Goal: Task Accomplishment & Management: Manage account settings

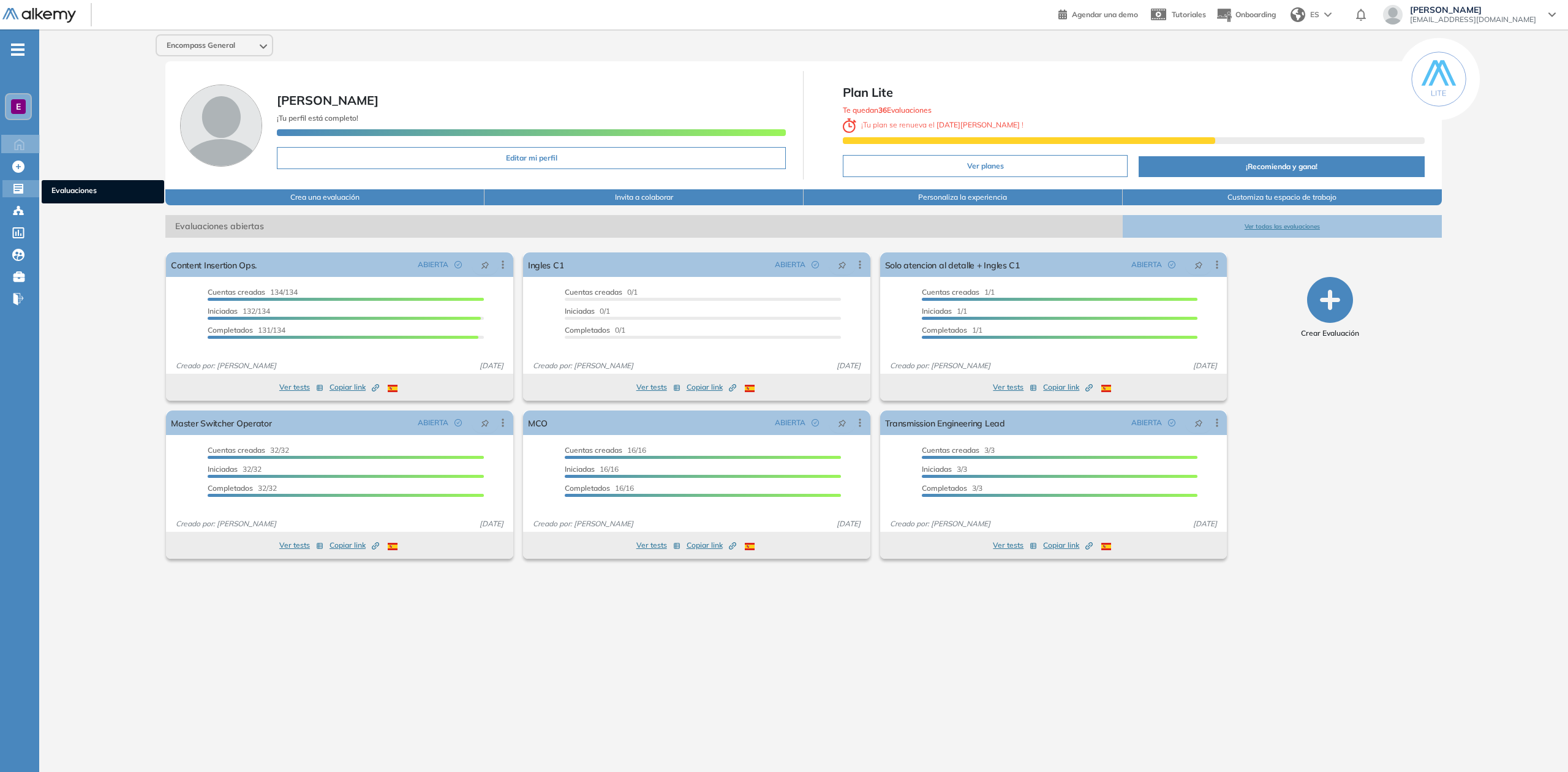
click at [21, 193] on icon at bounding box center [17, 188] width 12 height 12
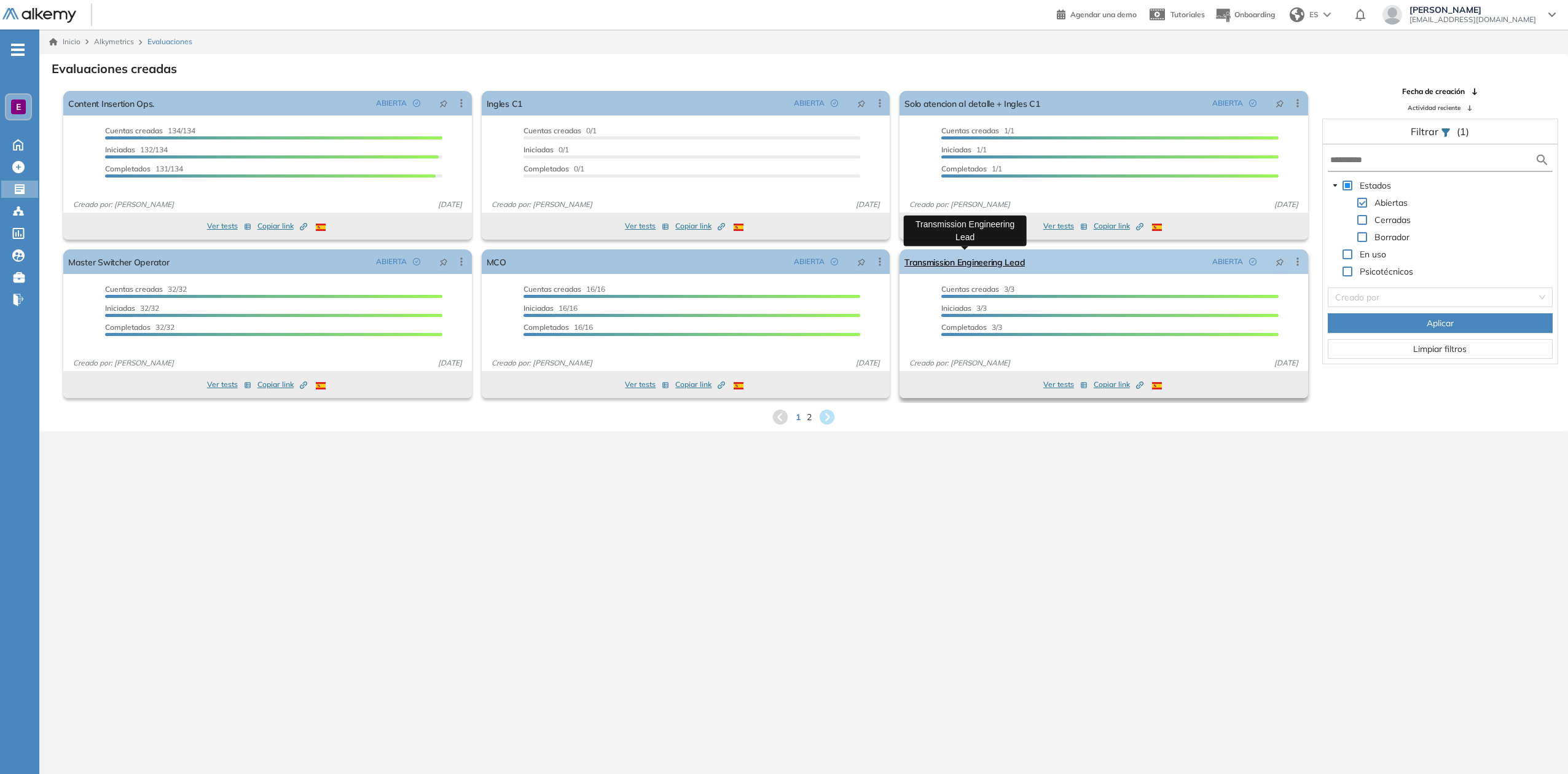
click at [956, 261] on link "Transmission Engineering Lead" at bounding box center [964, 261] width 121 height 25
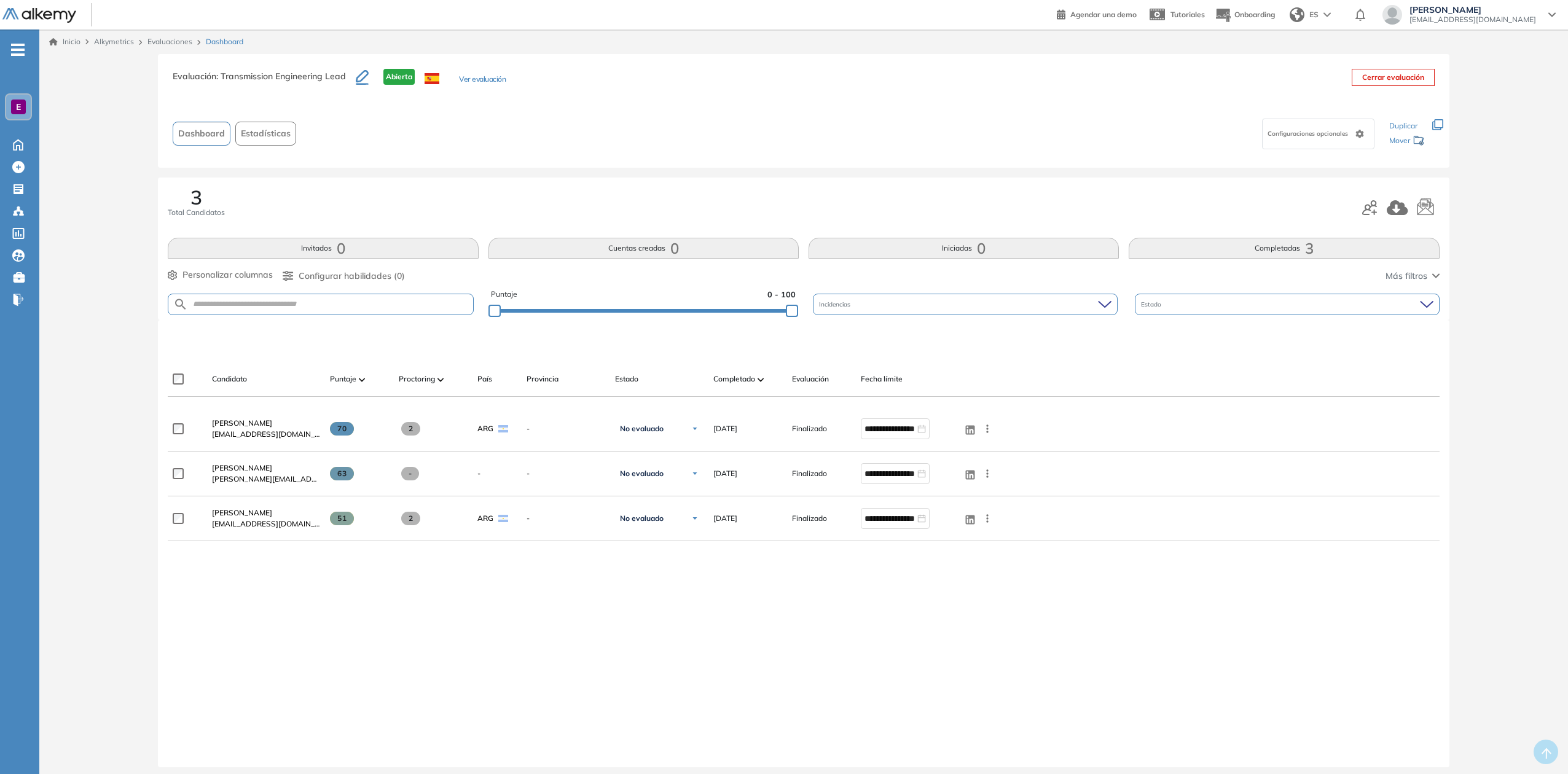
click at [1435, 123] on icon "button" at bounding box center [1437, 125] width 11 height 11
click at [363, 74] on icon "button" at bounding box center [363, 77] width 13 height 15
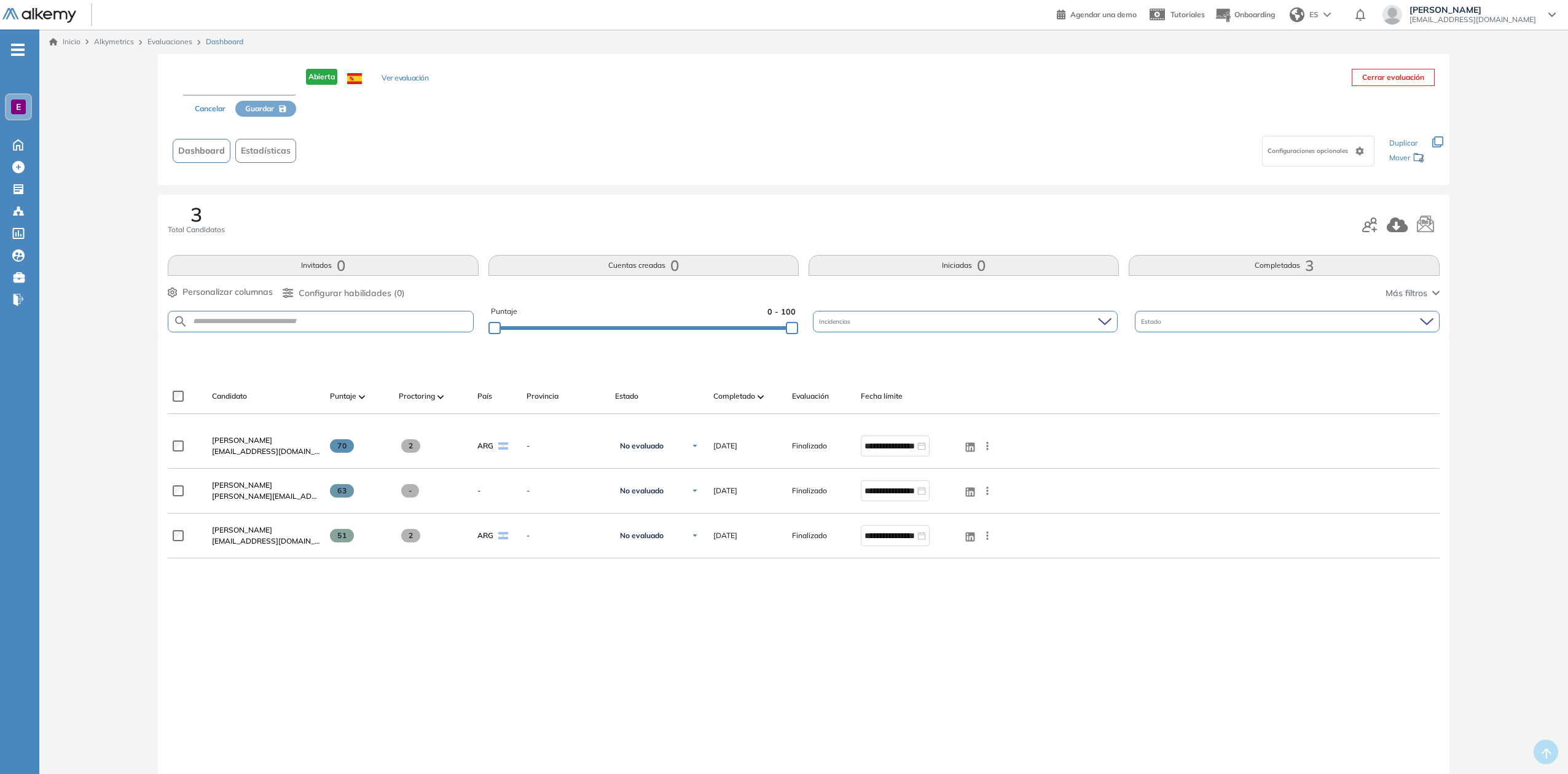
click at [256, 82] on input "text" at bounding box center [239, 85] width 114 height 22
type input "*"
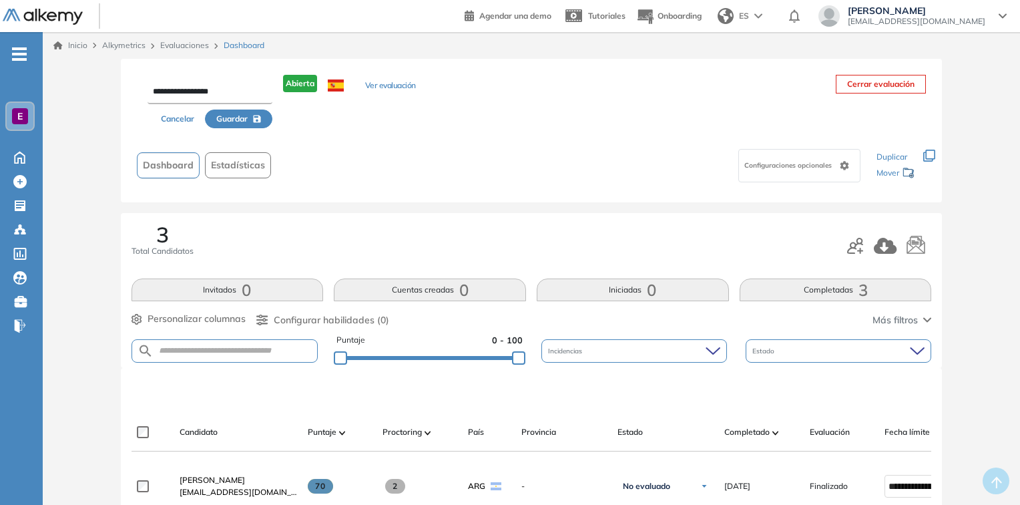
drag, startPoint x: 1640, startPoint y: 0, endPoint x: 179, endPoint y: 91, distance: 1463.7
click at [179, 91] on input "**********" at bounding box center [210, 92] width 125 height 24
click at [232, 97] on input "**********" at bounding box center [210, 92] width 125 height 24
type input "**********"
click at [221, 122] on span "Guardar" at bounding box center [231, 119] width 31 height 12
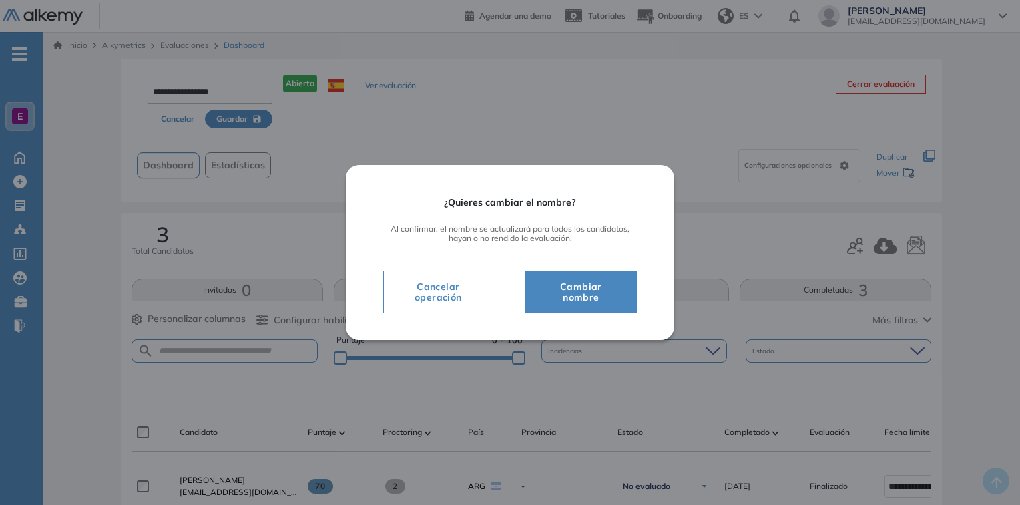
click at [576, 287] on span "Cambiar nombre" at bounding box center [581, 291] width 78 height 27
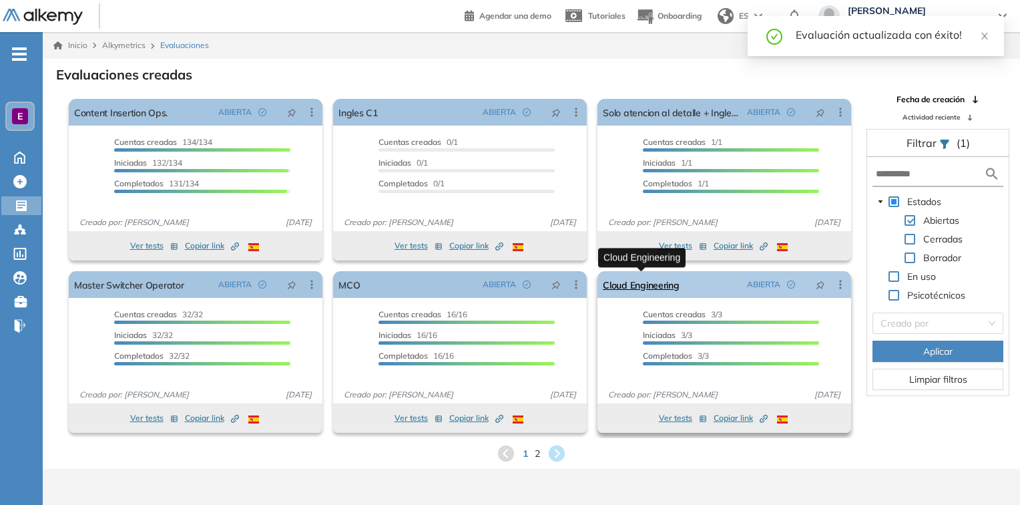
click at [636, 285] on link "Cloud Engineering" at bounding box center [641, 284] width 76 height 27
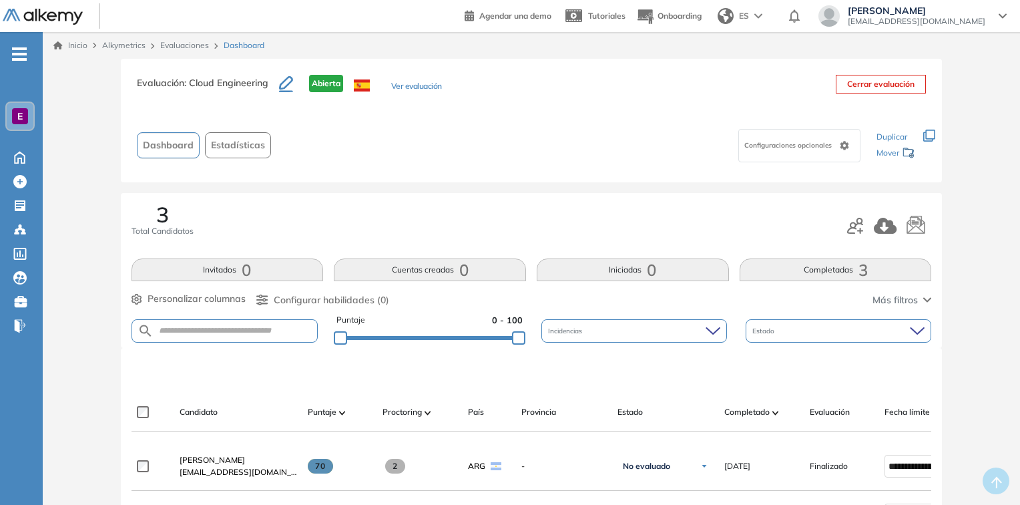
click at [840, 146] on icon at bounding box center [844, 145] width 9 height 9
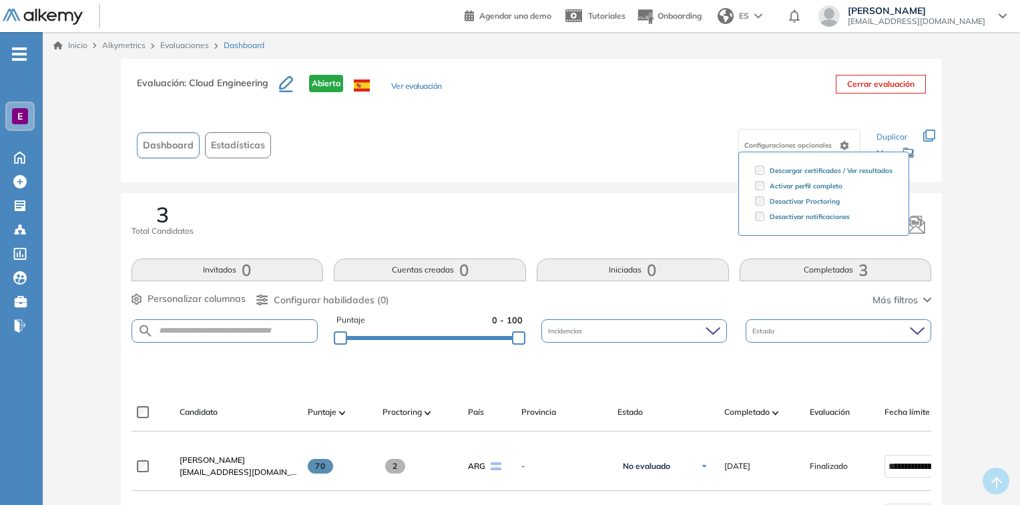
click at [624, 128] on div "Configuraciones opcionales Descargar certificados / Ver resultados Activar perf…" at bounding box center [571, 145] width 590 height 42
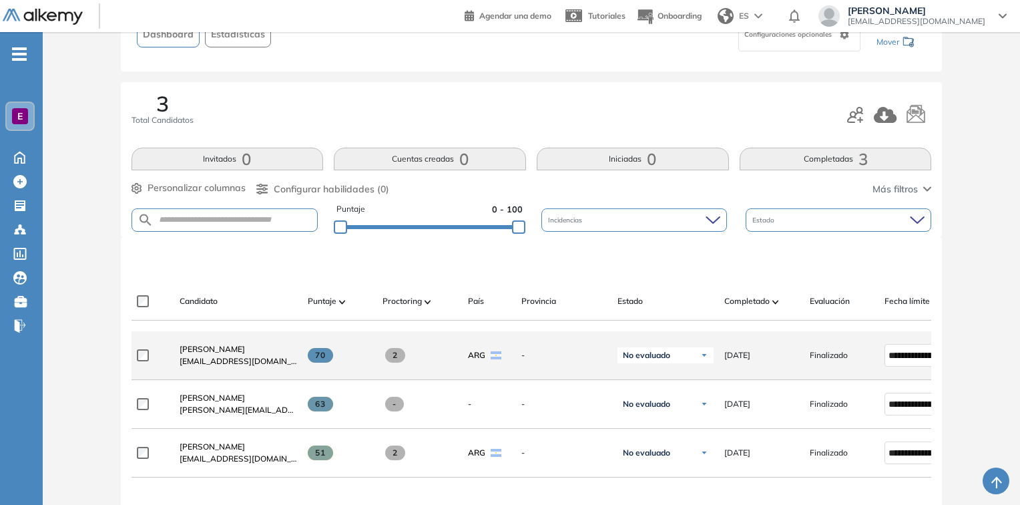
scroll to position [87, 0]
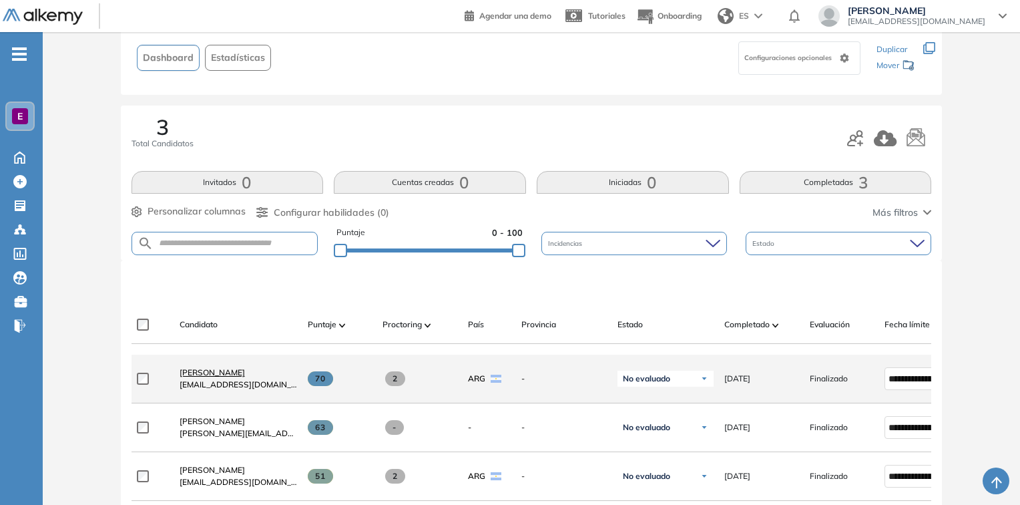
click at [200, 376] on span "[PERSON_NAME]" at bounding box center [212, 372] width 65 height 10
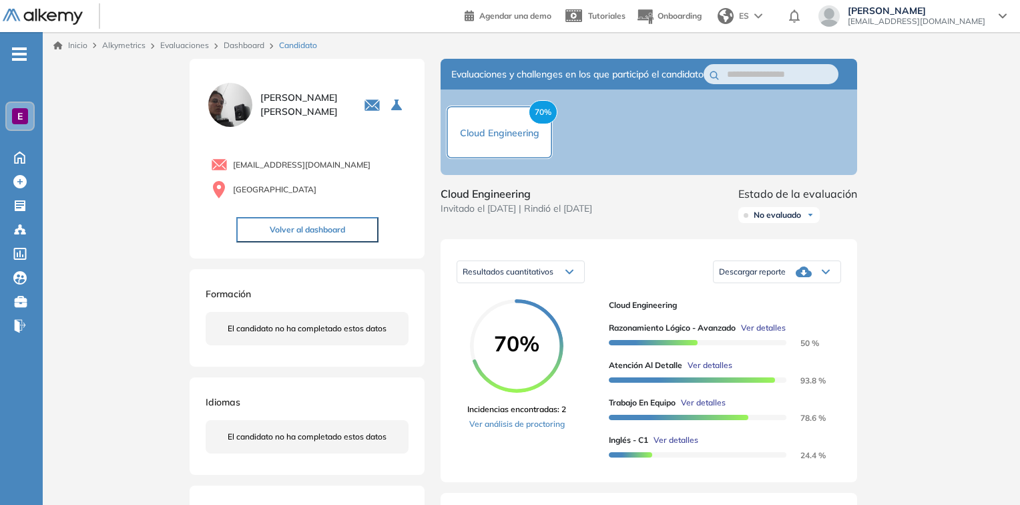
click at [240, 43] on link "Dashboard" at bounding box center [244, 45] width 41 height 10
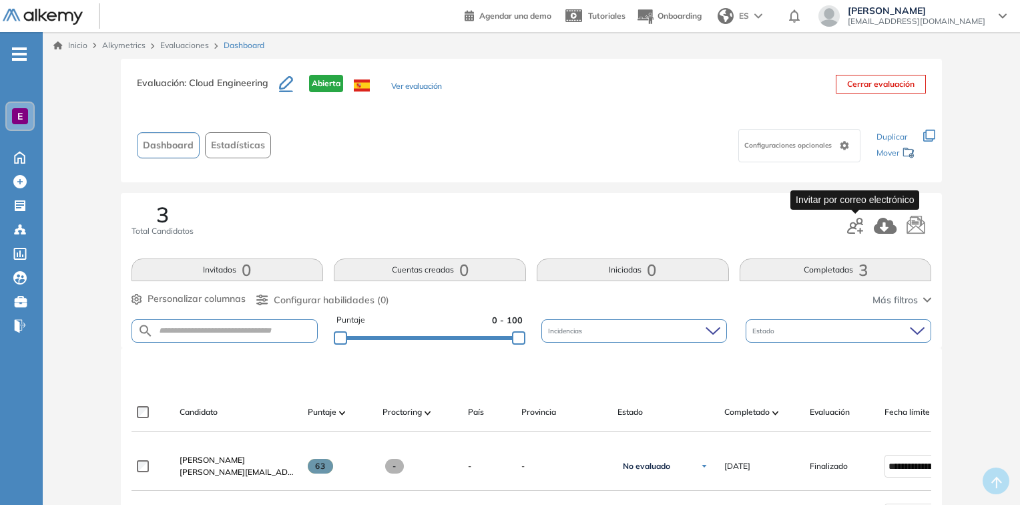
click at [851, 226] on icon "button" at bounding box center [855, 226] width 16 height 16
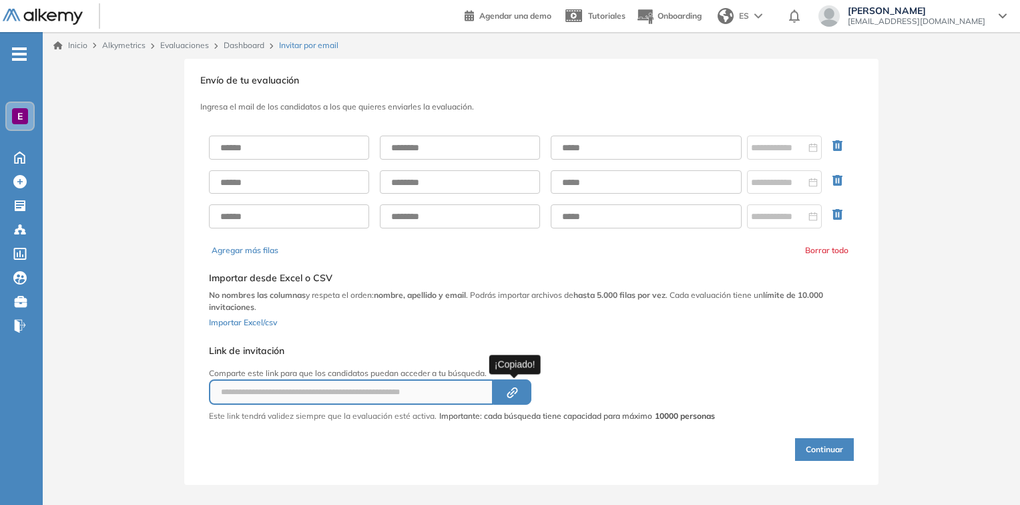
click at [505, 390] on button "Created by potrace 1.16, written by [PERSON_NAME] [DATE]-[DATE]" at bounding box center [512, 391] width 38 height 25
click at [256, 45] on link "Dashboard" at bounding box center [244, 45] width 41 height 10
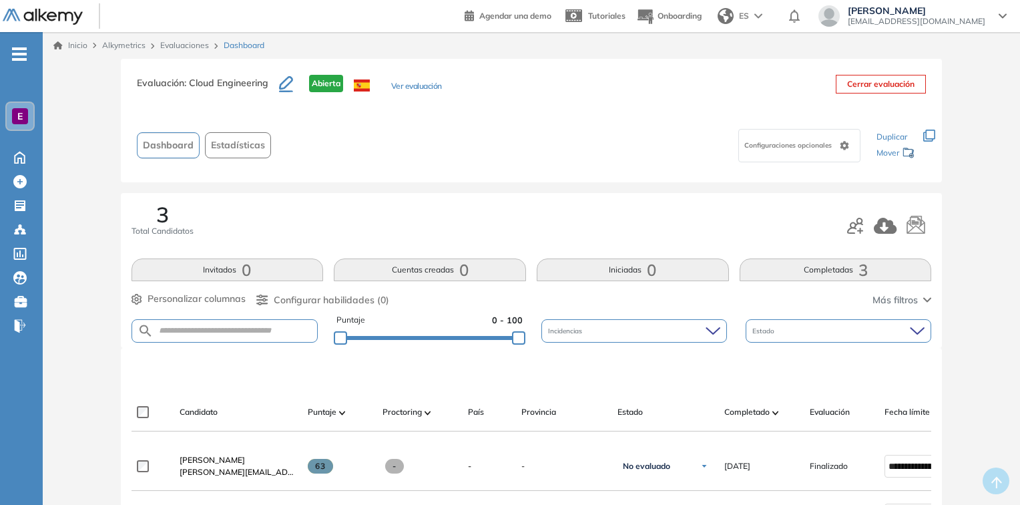
click at [314, 300] on span "Configurar habilidades (0)" at bounding box center [332, 300] width 116 height 14
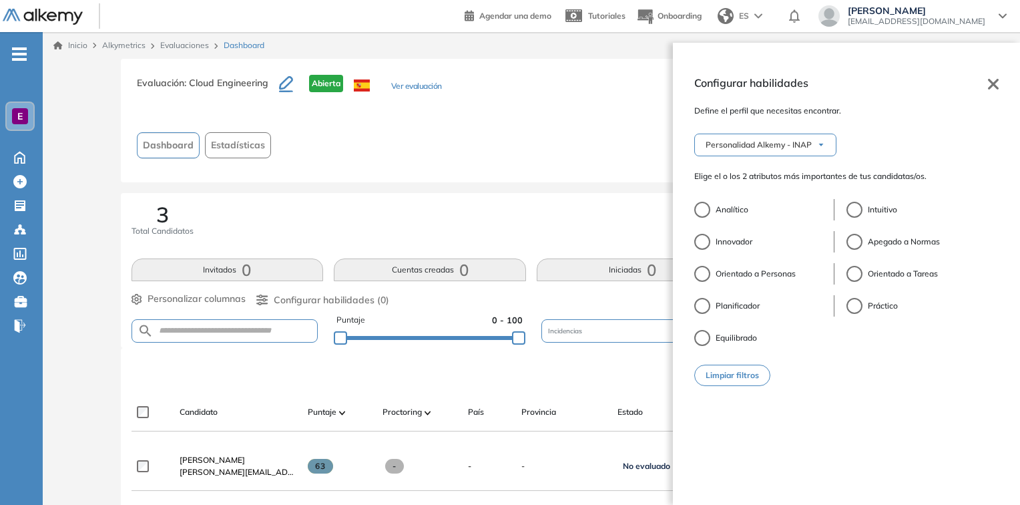
click at [700, 205] on div at bounding box center [702, 210] width 16 height 16
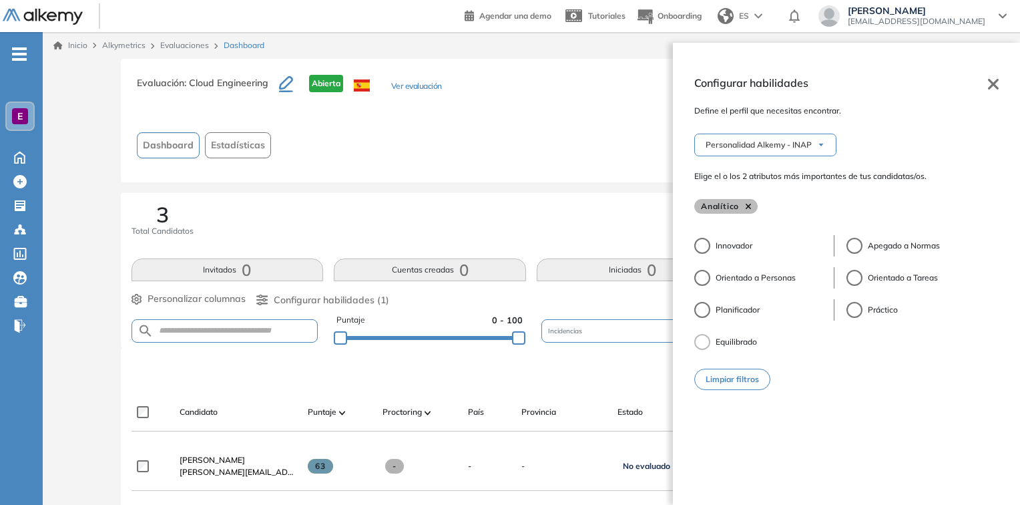
click at [989, 79] on icon at bounding box center [993, 84] width 11 height 11
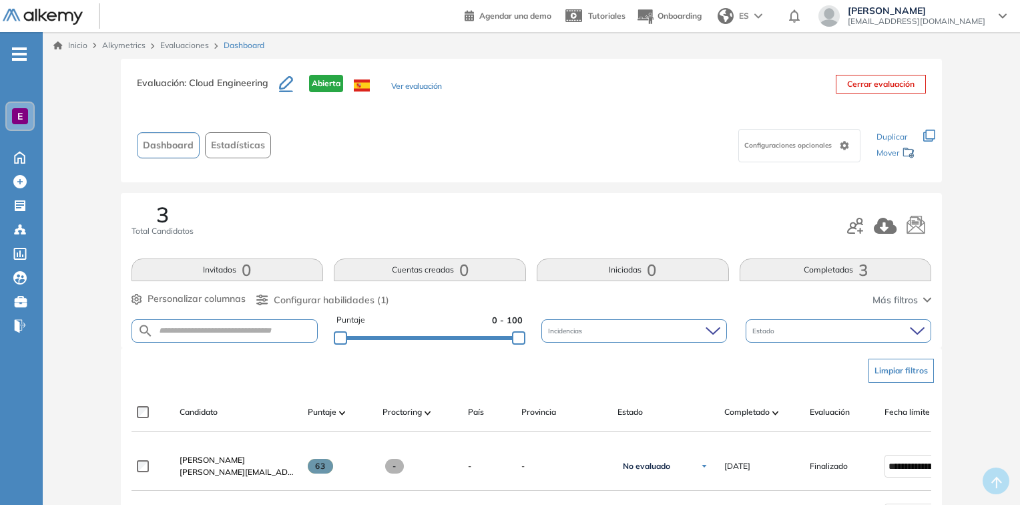
click at [251, 145] on span "Estadísticas" at bounding box center [238, 145] width 54 height 14
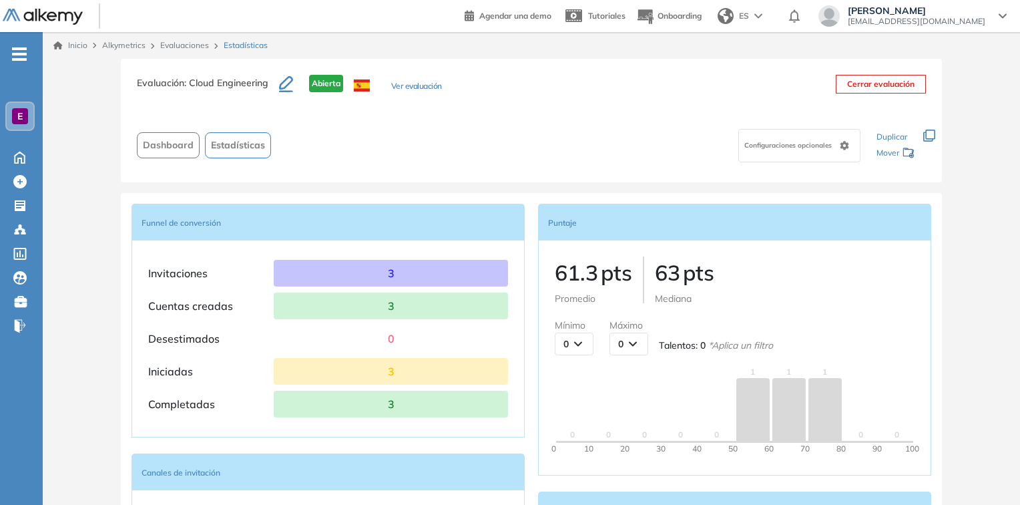
click at [841, 144] on icon at bounding box center [845, 145] width 9 height 9
click at [607, 126] on div "Configuraciones opcionales" at bounding box center [571, 145] width 590 height 42
click at [397, 85] on button "Ver evaluación" at bounding box center [416, 87] width 51 height 14
